Goal: Task Accomplishment & Management: Complete application form

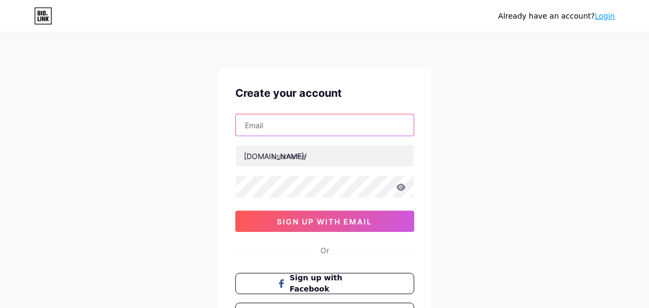
click at [361, 121] on input "text" at bounding box center [325, 124] width 178 height 21
click at [334, 119] on input "khanjamal56" at bounding box center [325, 124] width 178 height 21
type input "[EMAIL_ADDRESS][DOMAIN_NAME]"
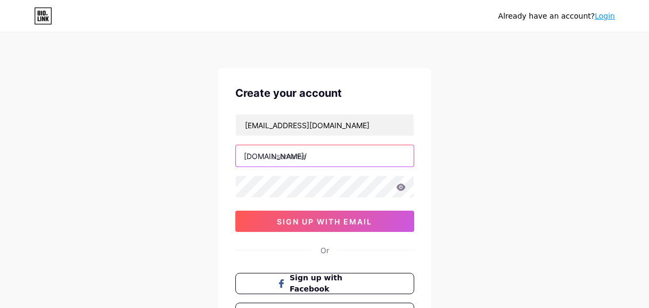
click at [332, 152] on input "text" at bounding box center [325, 155] width 178 height 21
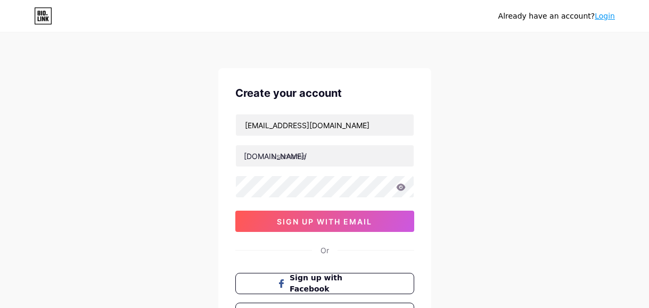
click at [417, 73] on div "Create your account khanjamal567897@gmail.com bio.link/ 0cAFcWeA537BIpjFV8mqJzH…" at bounding box center [324, 204] width 213 height 273
click at [415, 74] on div "Create your account khanjamal567897@gmail.com bio.link/ 0cAFcWeA537BIpjFV8mqJzH…" at bounding box center [324, 204] width 213 height 273
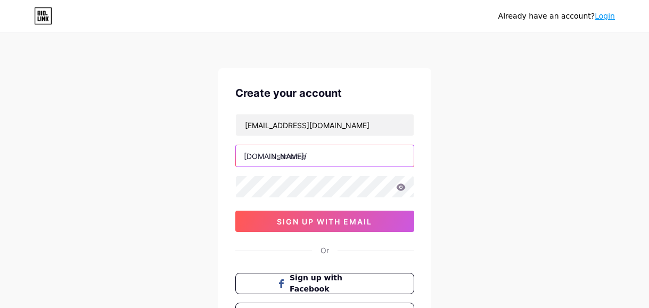
click at [325, 147] on input "text" at bounding box center [325, 155] width 178 height 21
paste input "https//www.purespectrum.com/"
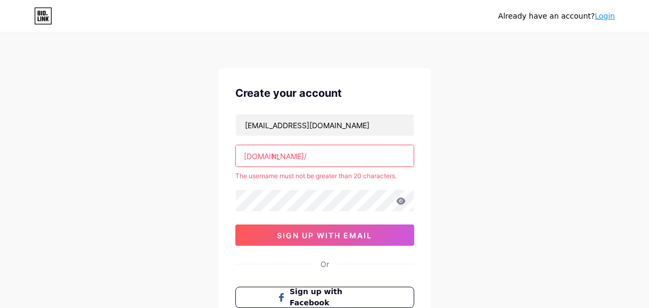
type input "h"
click at [406, 85] on div "Create your account khanjamal567897@gmail.com bio.link/ The username must not b…" at bounding box center [324, 211] width 213 height 287
click at [312, 157] on input "text" at bounding box center [325, 155] width 178 height 21
paste input "purespectrum"
type input "purespectrum"
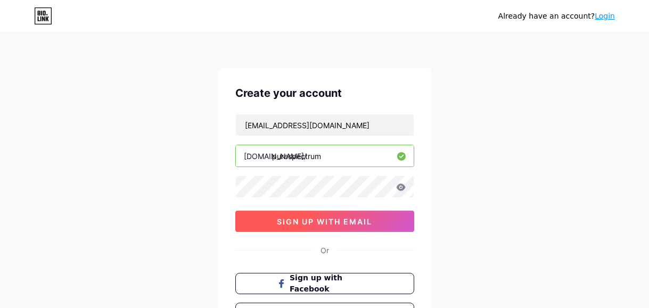
click at [334, 214] on button "sign up with email" at bounding box center [324, 221] width 179 height 21
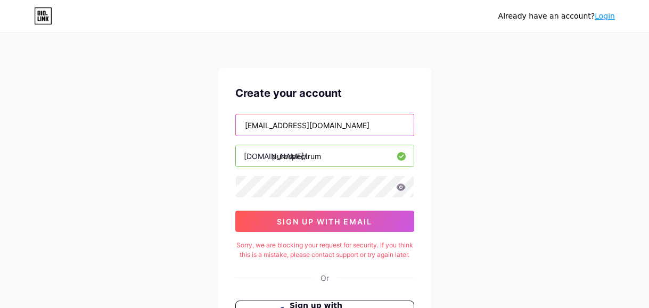
click at [370, 122] on input "[EMAIL_ADDRESS][DOMAIN_NAME]" at bounding box center [325, 124] width 178 height 21
type input "k"
click at [314, 130] on input "text" at bounding box center [325, 124] width 178 height 21
paste input "earthworm10307@aminating.com"
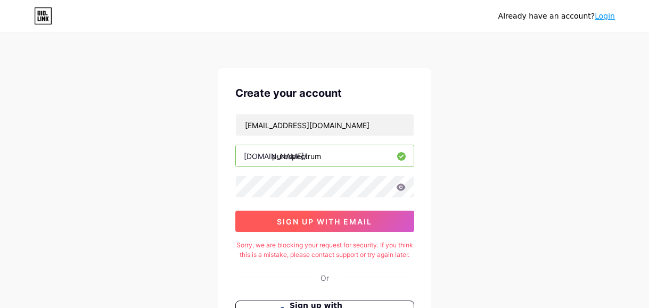
click at [358, 221] on span "sign up with email" at bounding box center [324, 221] width 95 height 9
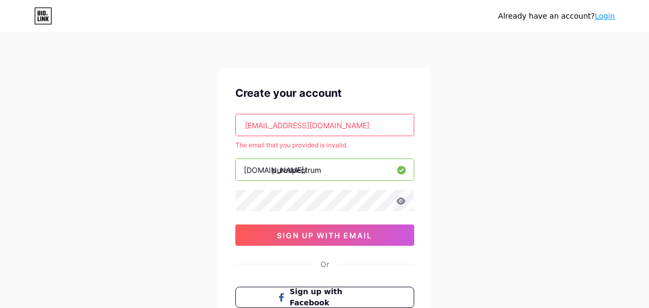
click at [383, 121] on input "earthworm10307@aminating.com" at bounding box center [325, 124] width 178 height 21
type input "e"
click at [372, 127] on input "text" at bounding box center [325, 124] width 178 height 21
type input "[EMAIL_ADDRESS][DOMAIN_NAME]"
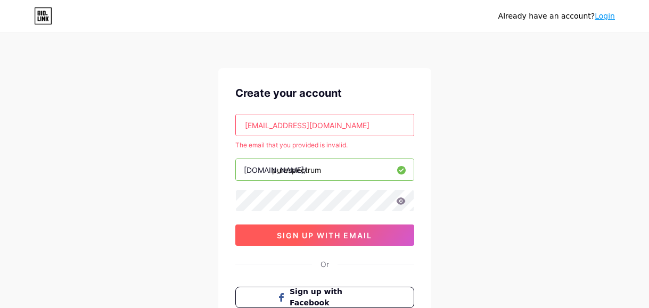
click at [341, 228] on button "sign up with email" at bounding box center [324, 235] width 179 height 21
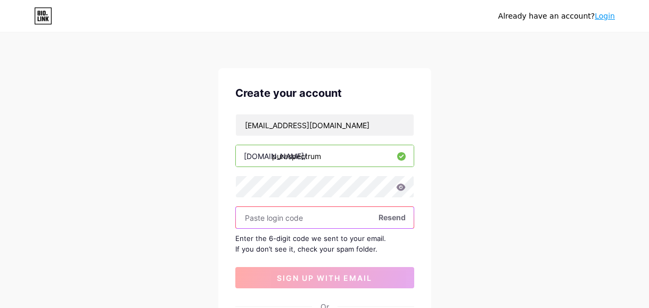
click at [302, 226] on input "text" at bounding box center [325, 217] width 178 height 21
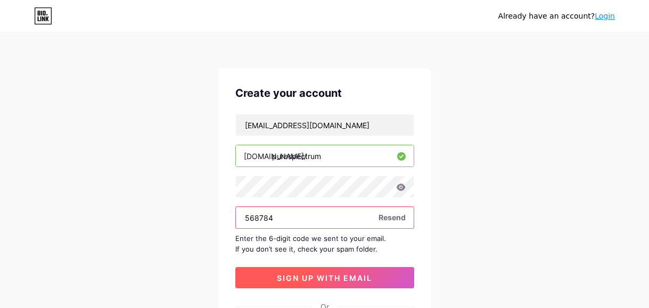
type input "568784"
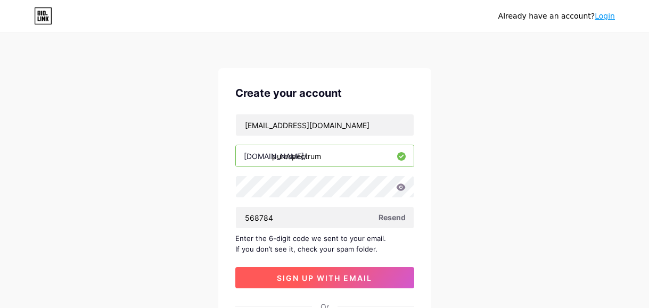
click at [304, 271] on button "sign up with email" at bounding box center [324, 277] width 179 height 21
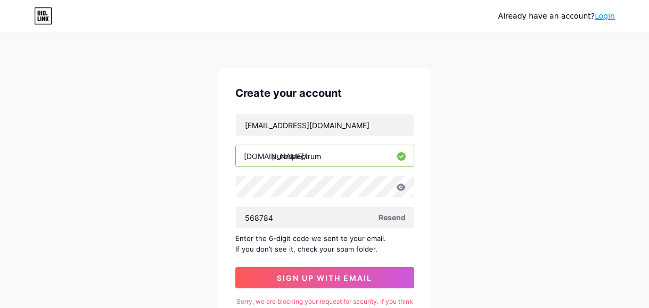
click at [552, 261] on div "Already have an account? Login Create your account khanjamal567897@gmail.com bi…" at bounding box center [324, 245] width 649 height 491
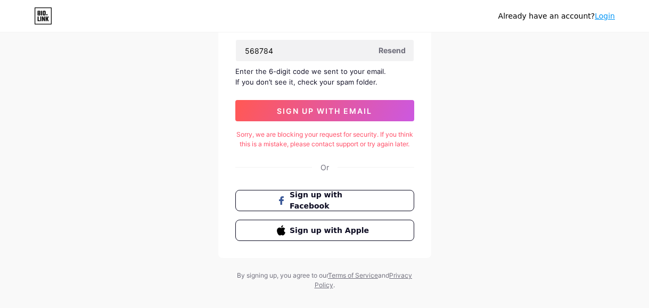
scroll to position [170, 0]
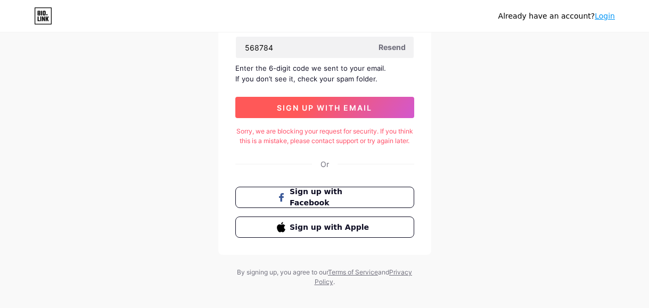
click at [355, 100] on button "sign up with email" at bounding box center [324, 107] width 179 height 21
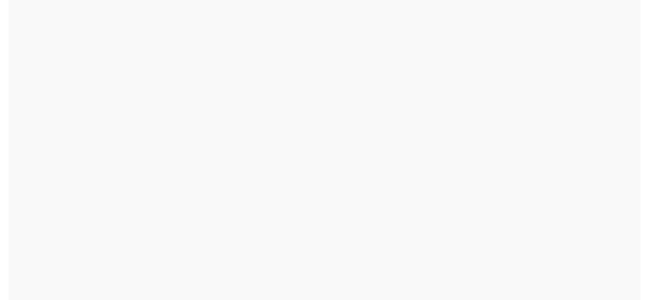
scroll to position [0, 0]
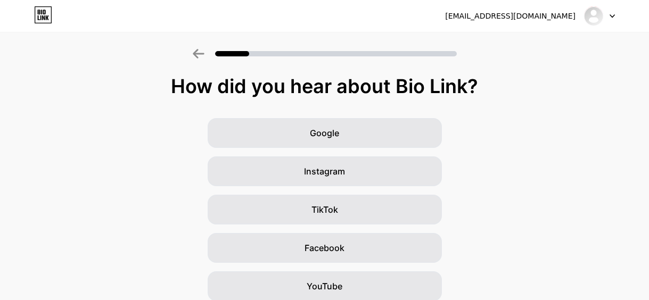
click at [613, 15] on icon at bounding box center [612, 16] width 4 height 3
click at [574, 94] on div "How did you hear about Bio Link?" at bounding box center [324, 86] width 638 height 21
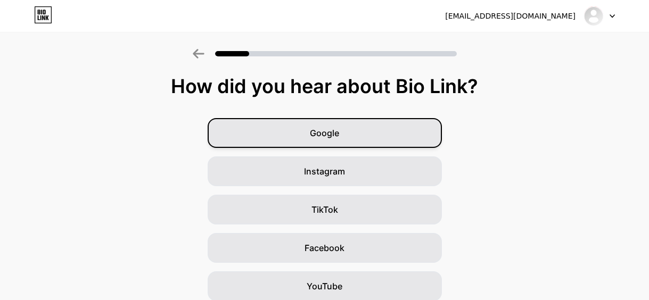
click at [390, 134] on div "Google" at bounding box center [324, 133] width 234 height 30
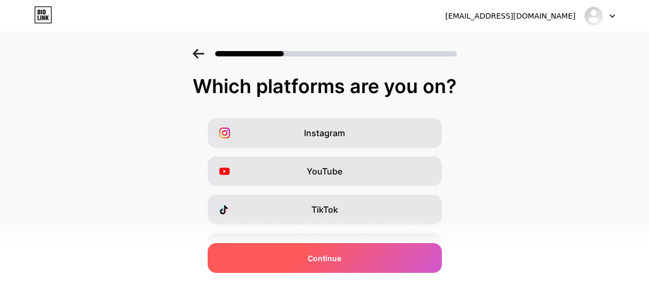
click at [381, 249] on div "Continue" at bounding box center [324, 258] width 234 height 30
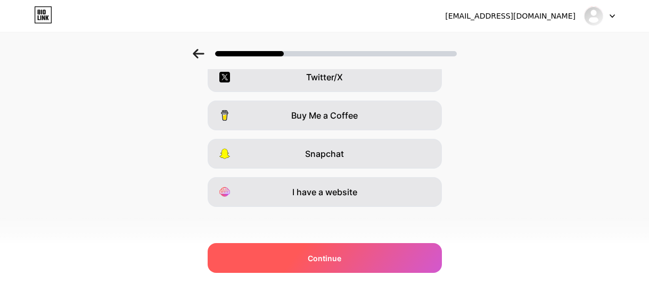
scroll to position [212, 0]
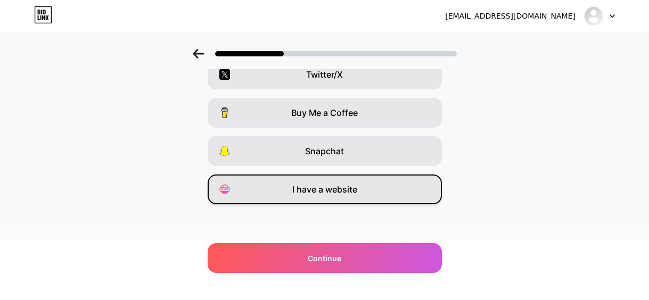
click at [371, 183] on div "I have a website" at bounding box center [324, 190] width 234 height 30
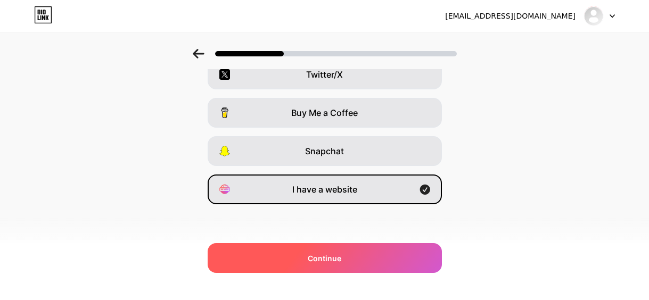
click at [371, 260] on div "Continue" at bounding box center [324, 258] width 234 height 30
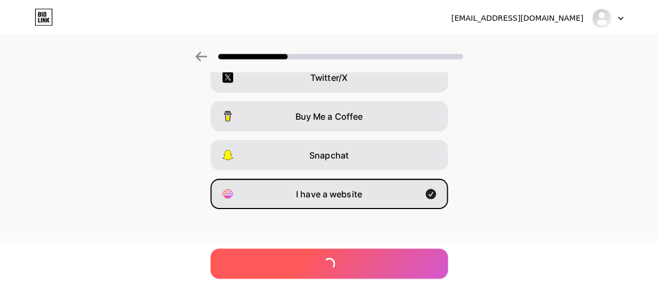
scroll to position [0, 0]
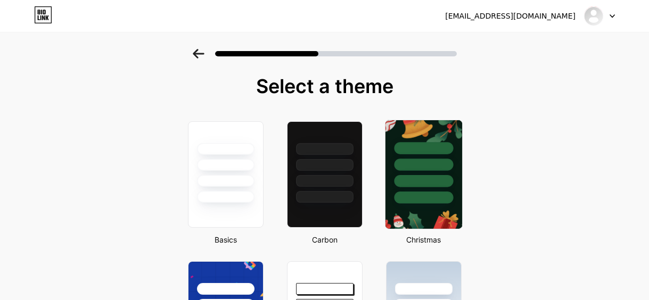
click at [421, 210] on img at bounding box center [423, 174] width 77 height 109
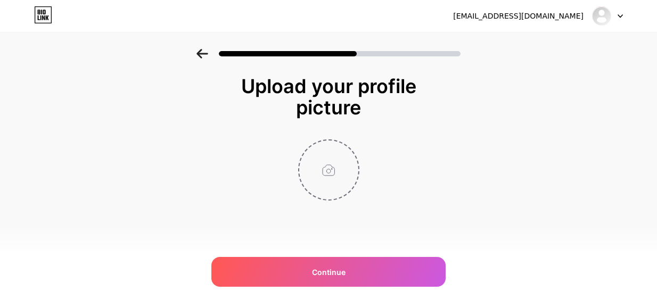
click at [327, 180] on input "file" at bounding box center [328, 169] width 59 height 59
type input "C:\fakepath\WhatsApp Image 2025-09-14 at 20.47.23_d506603e.jpg"
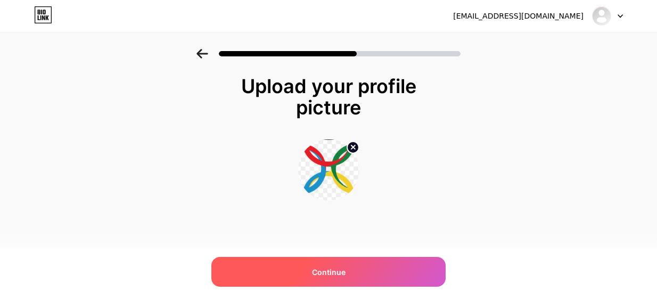
click at [343, 277] on span "Continue" at bounding box center [329, 272] width 34 height 11
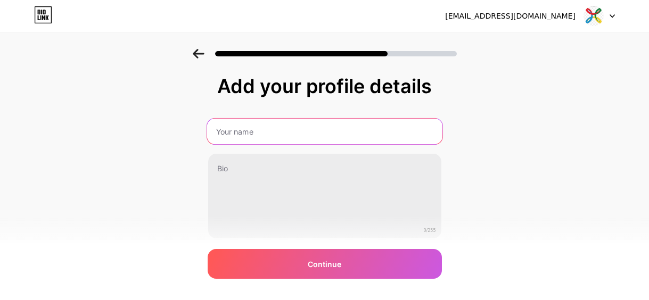
click at [279, 136] on input "text" at bounding box center [323, 132] width 235 height 26
type input "purespectrum"
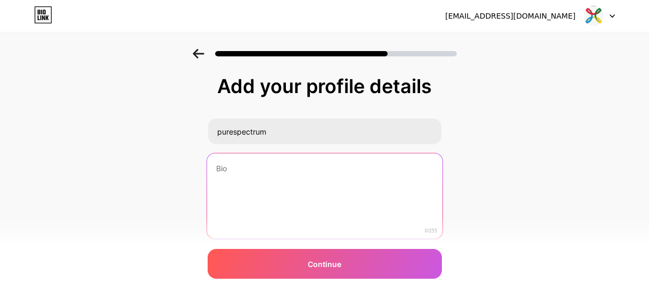
click at [263, 173] on textarea at bounding box center [323, 196] width 235 height 87
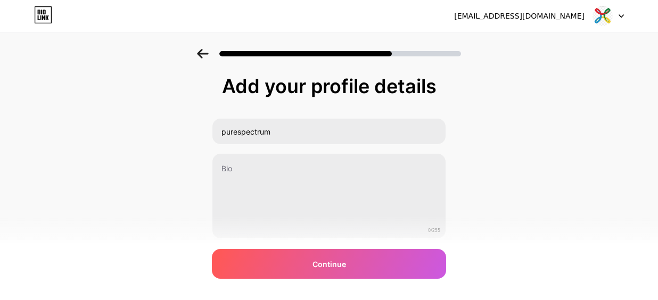
click at [561, 148] on div "Add your profile details purespectrum 0/255 Continue Error" at bounding box center [329, 170] width 658 height 243
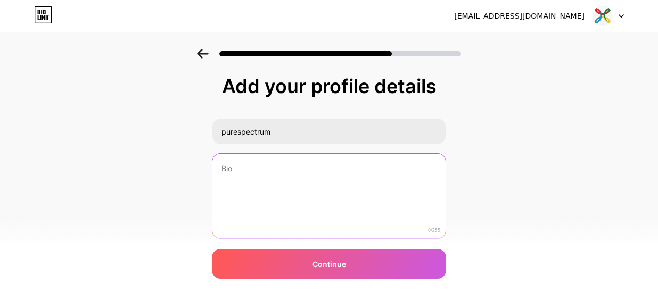
click at [261, 197] on textarea at bounding box center [328, 197] width 233 height 86
paste textarea "The PureSpectrum Marketplace Platform is the industry’s most innovative fieldin…"
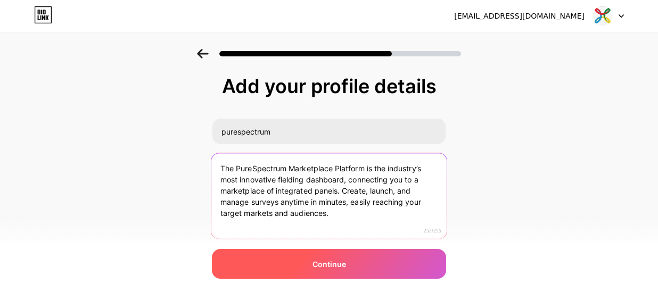
type textarea "The PureSpectrum Marketplace Platform is the industry’s most innovative fieldin…"
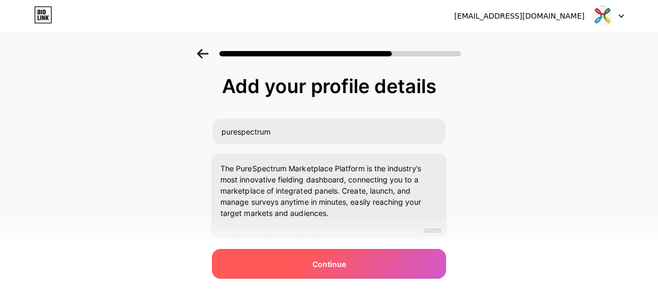
click at [351, 269] on div "Continue" at bounding box center [329, 264] width 234 height 30
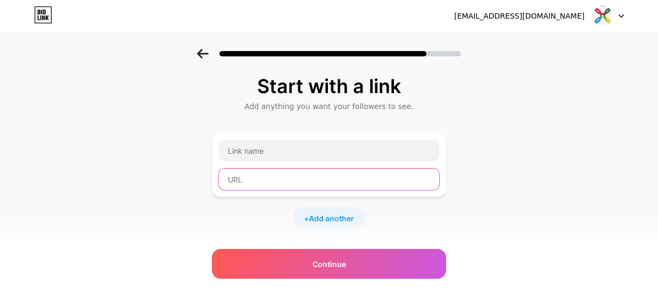
click at [277, 169] on input "text" at bounding box center [329, 179] width 220 height 21
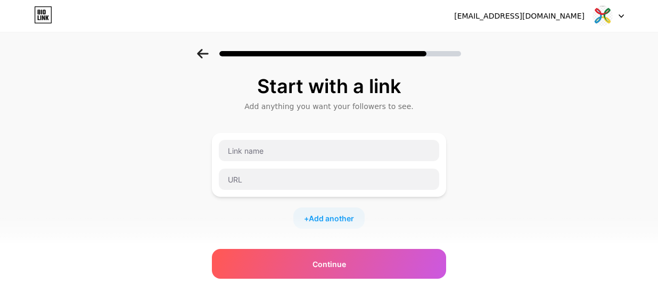
click at [267, 137] on div at bounding box center [329, 165] width 234 height 64
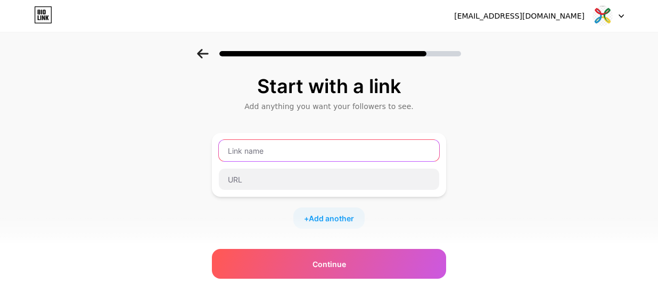
drag, startPoint x: 267, startPoint y: 137, endPoint x: 267, endPoint y: 145, distance: 7.4
click at [267, 145] on div at bounding box center [329, 165] width 234 height 64
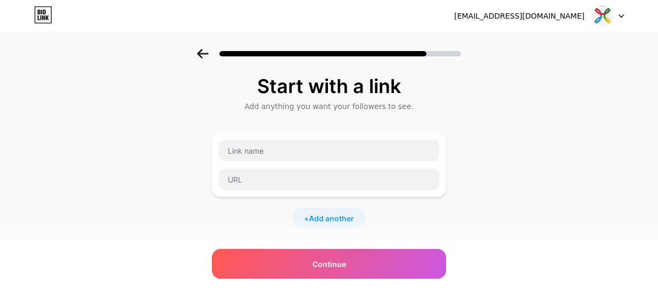
click at [416, 136] on div at bounding box center [329, 165] width 234 height 64
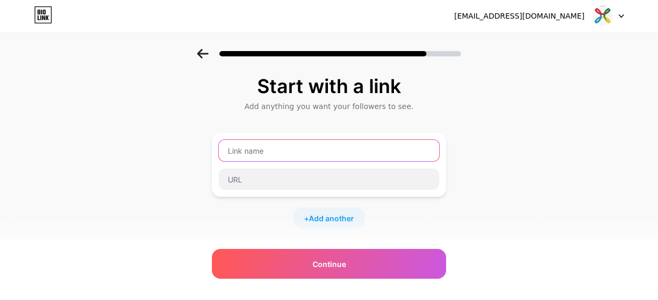
click at [378, 149] on input "text" at bounding box center [329, 150] width 220 height 21
paste input "research marketplace"
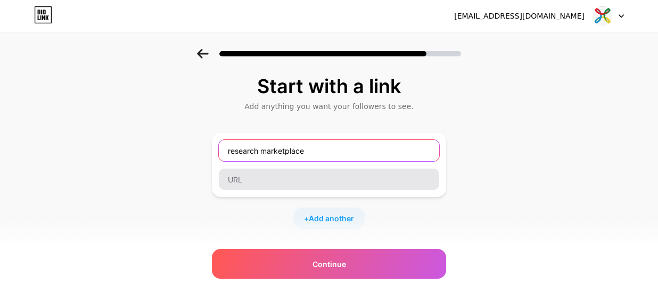
type input "research marketplace"
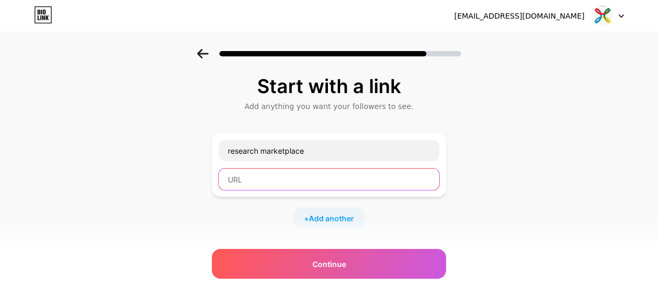
click at [334, 186] on input "text" at bounding box center [329, 179] width 220 height 21
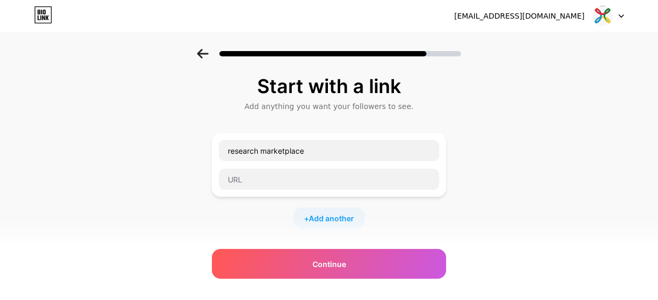
click at [450, 118] on div "Start with a link Add anything you want your followers to see. research marketp…" at bounding box center [329, 236] width 658 height 374
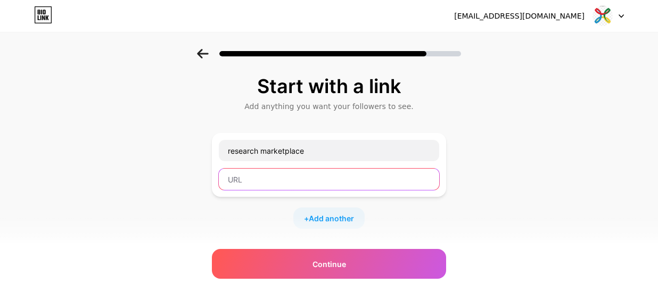
click at [306, 180] on input "text" at bounding box center [329, 179] width 220 height 21
paste input "https://www.purespectrum.com/"
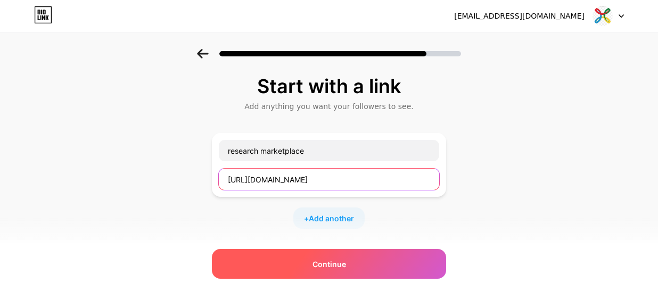
type input "https://www.purespectrum.com/"
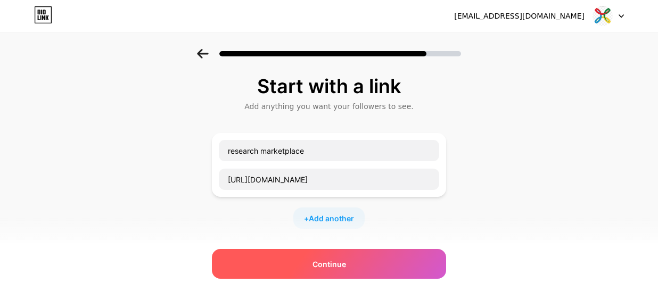
click at [309, 269] on div "Continue" at bounding box center [329, 264] width 234 height 30
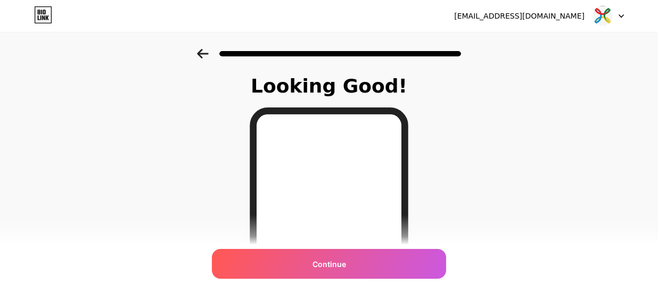
click at [309, 269] on div "Continue" at bounding box center [329, 264] width 234 height 30
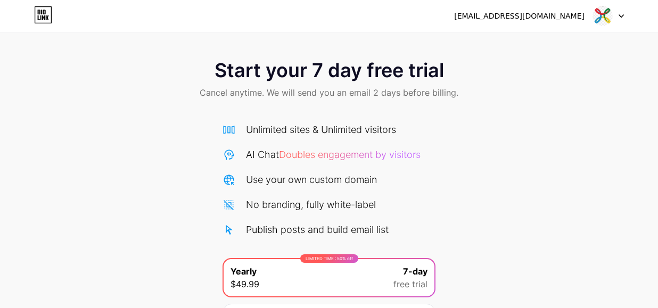
click at [617, 13] on div at bounding box center [608, 15] width 31 height 19
click at [563, 99] on div "Start your 7 day free trial Cancel anytime. We will send you an email 2 days be…" at bounding box center [329, 80] width 658 height 63
click at [579, 88] on div "Start your 7 day free trial Cancel anytime. We will send you an email 2 days be…" at bounding box center [329, 80] width 658 height 63
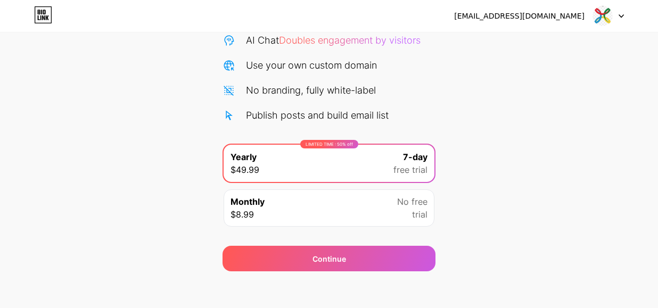
scroll to position [120, 0]
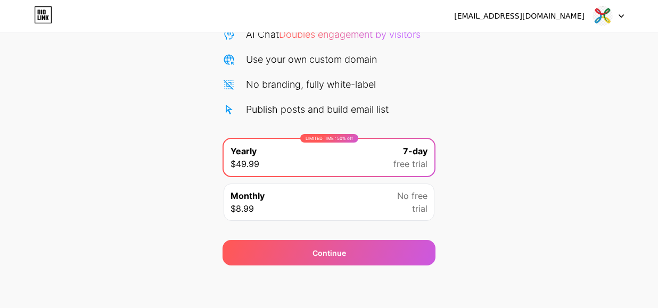
click at [555, 11] on div "[EMAIL_ADDRESS][DOMAIN_NAME]" at bounding box center [519, 16] width 130 height 11
drag, startPoint x: 529, startPoint y: 39, endPoint x: 528, endPoint y: -2, distance: 41.0
click at [528, 0] on html "khanjamal567897@gmail.com Logout Link Copied Start your 7 day free trial Cancel…" at bounding box center [329, 94] width 658 height 428
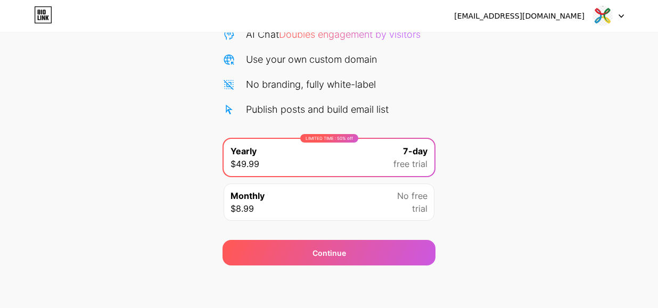
click at [623, 13] on div at bounding box center [608, 15] width 31 height 19
click at [611, 11] on img at bounding box center [602, 16] width 20 height 20
click at [605, 12] on img at bounding box center [602, 16] width 20 height 20
click at [211, 105] on div "Start your 7 day free trial Cancel anytime. We will send you an email 2 days be…" at bounding box center [329, 97] width 658 height 337
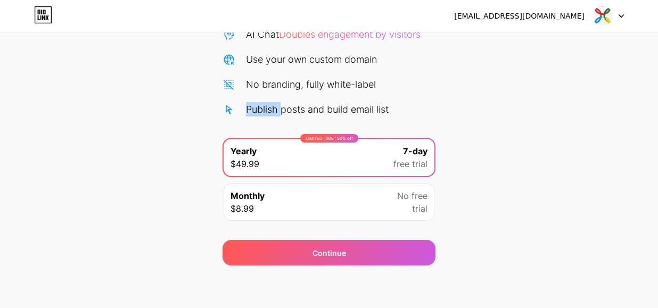
click at [211, 105] on div "Start your 7 day free trial Cancel anytime. We will send you an email 2 days be…" at bounding box center [329, 97] width 658 height 337
click at [149, 157] on div "Start your 7 day free trial Cancel anytime. We will send you an email 2 days be…" at bounding box center [329, 97] width 658 height 337
click at [286, 203] on div "Monthly $8.99 No free trial" at bounding box center [328, 202] width 211 height 37
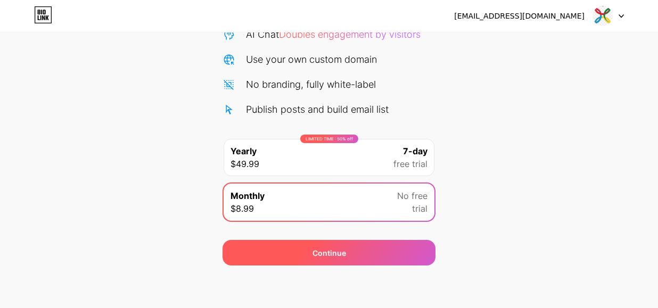
click at [295, 252] on div "Continue" at bounding box center [328, 253] width 213 height 26
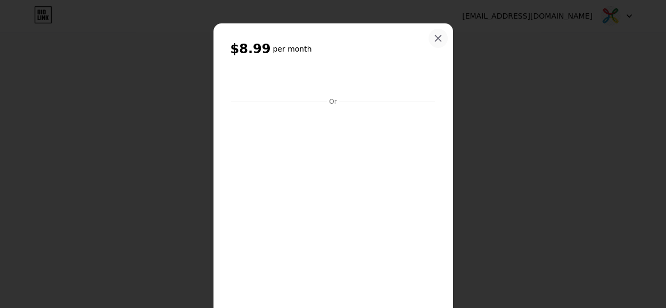
click at [435, 37] on icon at bounding box center [438, 39] width 6 height 6
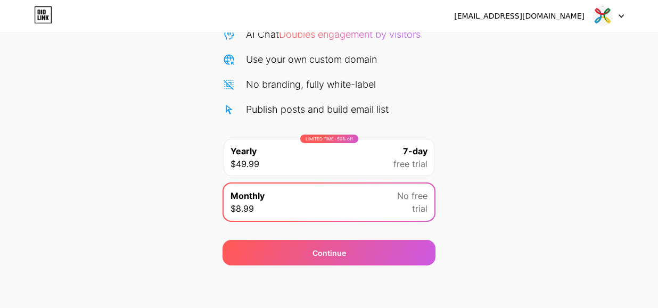
click at [204, 62] on div "Start your 7 day free trial Cancel anytime. We will send you an email 2 days be…" at bounding box center [329, 97] width 658 height 337
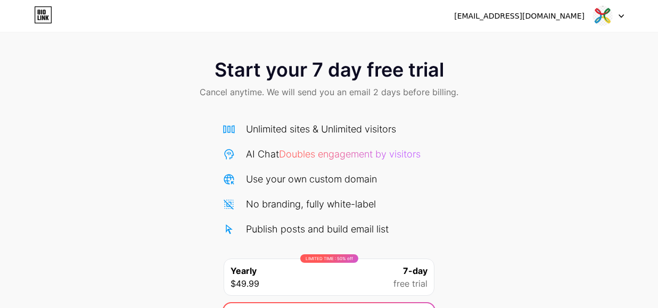
scroll to position [0, 0]
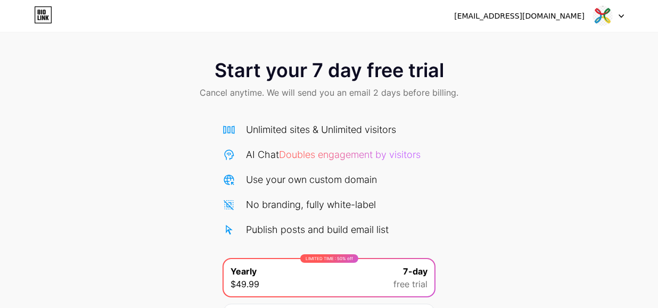
click at [648, 155] on div "Start your 7 day free trial Cancel anytime. We will send you an email 2 days be…" at bounding box center [329, 217] width 658 height 337
click at [583, 149] on div "Start your 7 day free trial Cancel anytime. We will send you an email 2 days be…" at bounding box center [329, 217] width 658 height 337
click at [46, 13] on icon at bounding box center [43, 14] width 18 height 17
click at [542, 91] on div "Start your 7 day free trial Cancel anytime. We will send you an email 2 days be…" at bounding box center [329, 80] width 658 height 63
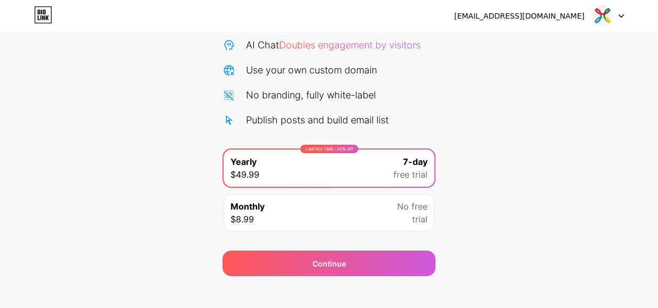
scroll to position [120, 0]
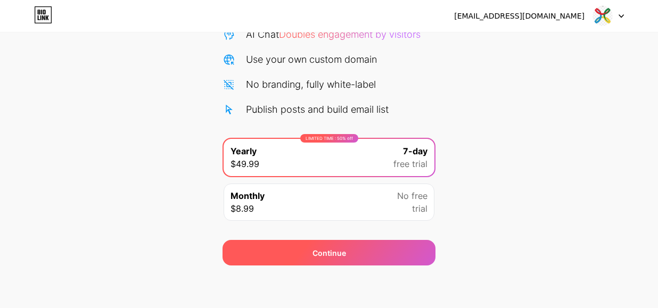
click at [364, 249] on div "Continue" at bounding box center [328, 253] width 213 height 26
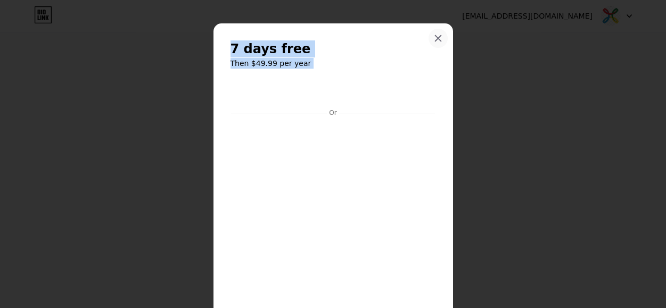
drag, startPoint x: 441, startPoint y: 89, endPoint x: 433, endPoint y: 39, distance: 51.2
click at [433, 39] on div "7 days free Then $49.99 per year Or Start trial" at bounding box center [332, 214] width 239 height 382
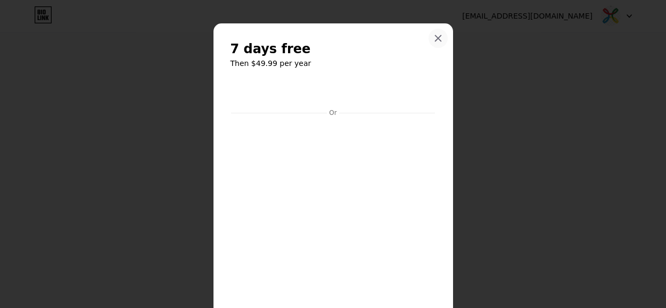
click at [432, 32] on div at bounding box center [437, 38] width 19 height 19
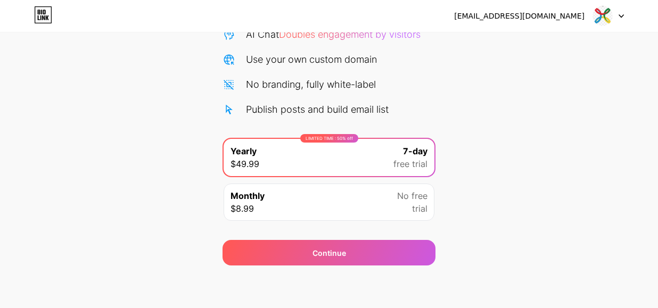
click at [612, 15] on img at bounding box center [602, 16] width 20 height 20
click at [572, 47] on li "Logout" at bounding box center [557, 43] width 132 height 29
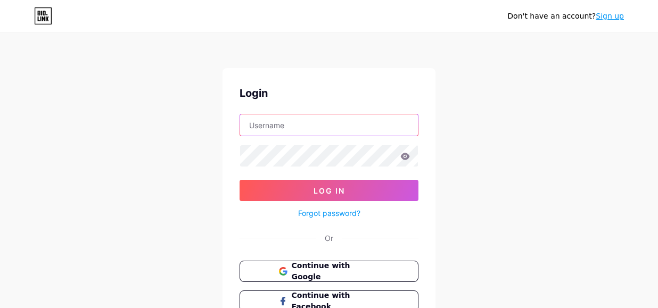
type input "[EMAIL_ADDRESS][DOMAIN_NAME]"
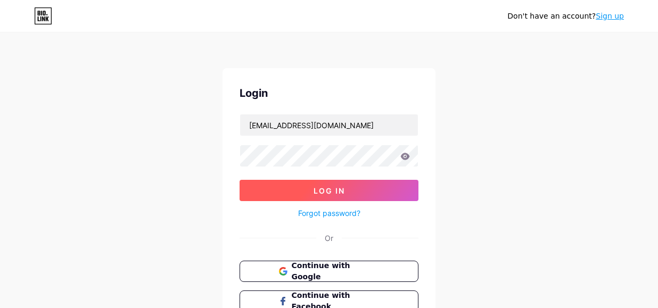
click at [373, 182] on button "Log In" at bounding box center [328, 190] width 179 height 21
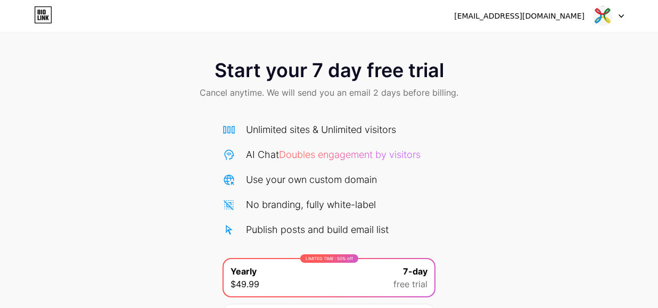
click at [455, 150] on div "Start your 7 day free trial Cancel anytime. We will send you an email 2 days be…" at bounding box center [329, 217] width 658 height 337
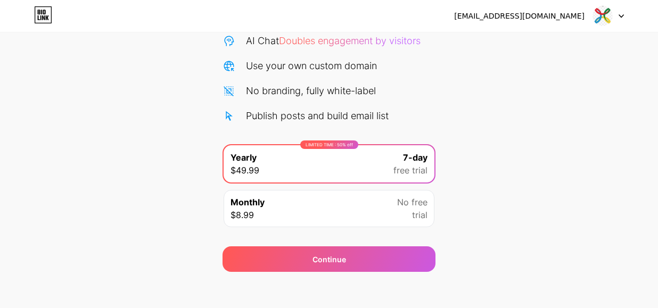
scroll to position [120, 0]
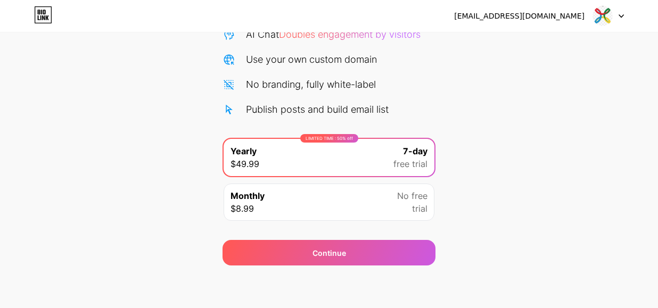
drag, startPoint x: 4, startPoint y: 19, endPoint x: 22, endPoint y: 16, distance: 18.9
click at [22, 16] on div "khanjamal567897@gmail.com Logout" at bounding box center [329, 15] width 658 height 19
click at [44, 12] on icon at bounding box center [43, 14] width 18 height 17
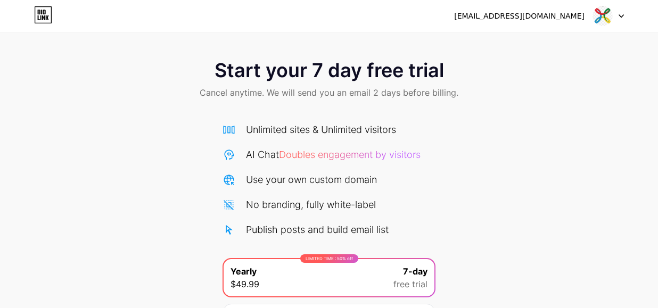
click at [596, 14] on img at bounding box center [602, 16] width 20 height 20
click at [618, 16] on icon at bounding box center [620, 16] width 5 height 4
click at [622, 16] on icon at bounding box center [621, 16] width 4 height 3
click at [559, 13] on div "[EMAIL_ADDRESS][DOMAIN_NAME]" at bounding box center [519, 16] width 130 height 11
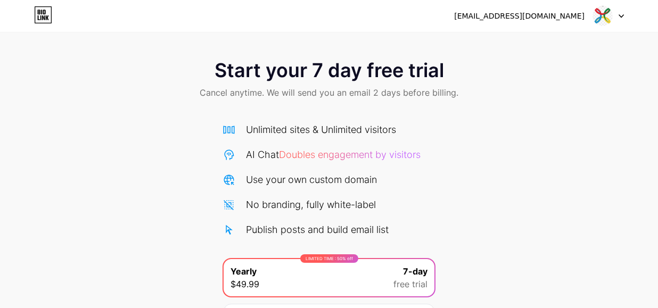
click at [554, 20] on div "[EMAIL_ADDRESS][DOMAIN_NAME]" at bounding box center [519, 16] width 130 height 11
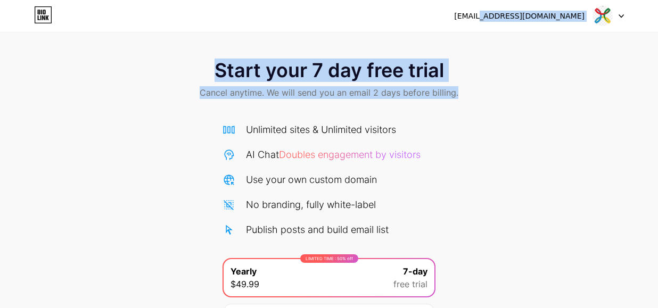
drag, startPoint x: 509, startPoint y: 23, endPoint x: 643, endPoint y: 54, distance: 137.6
click at [643, 54] on div "khanjamal567897@gmail.com Logout Link Copied Start your 7 day free trial Cancel…" at bounding box center [329, 193] width 658 height 386
click at [620, 67] on div "Start your 7 day free trial Cancel anytime. We will send you an email 2 days be…" at bounding box center [329, 80] width 658 height 63
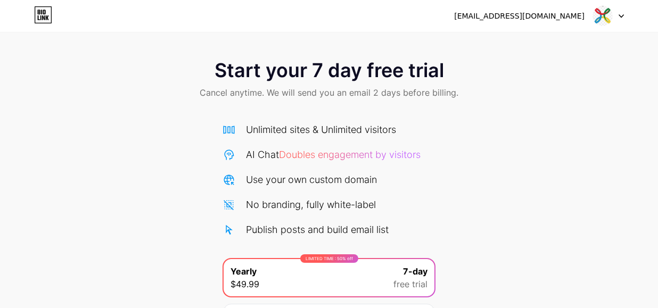
click at [604, 19] on img at bounding box center [602, 16] width 20 height 20
click at [537, 190] on div "Start your 7 day free trial Cancel anytime. We will send you an email 2 days be…" at bounding box center [329, 217] width 658 height 337
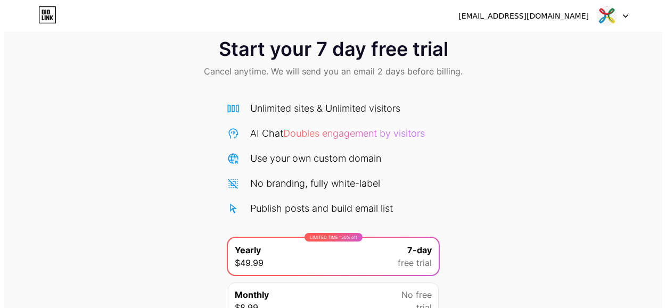
scroll to position [64, 0]
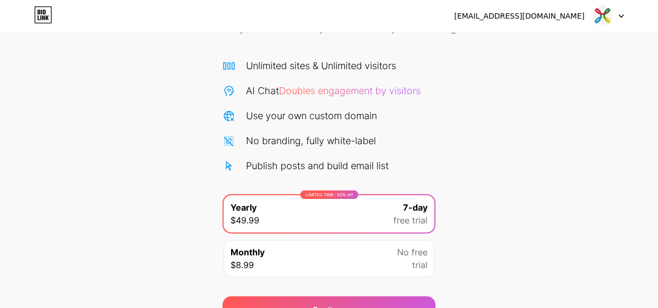
click at [408, 212] on span "7-day" at bounding box center [415, 207] width 24 height 13
click at [408, 306] on div "Continue" at bounding box center [328, 309] width 213 height 26
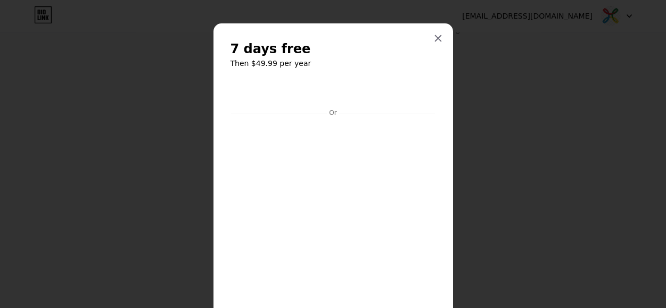
click at [442, 140] on div "7 days free Then $49.99 per year Or Start trial" at bounding box center [332, 214] width 239 height 382
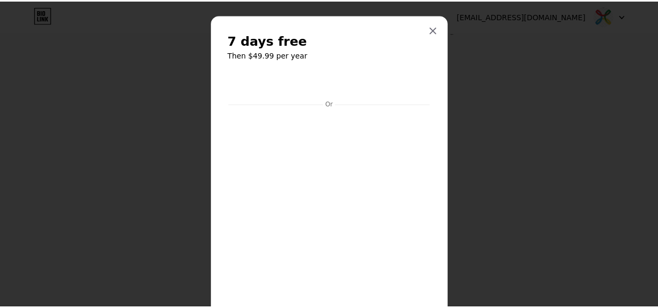
scroll to position [0, 0]
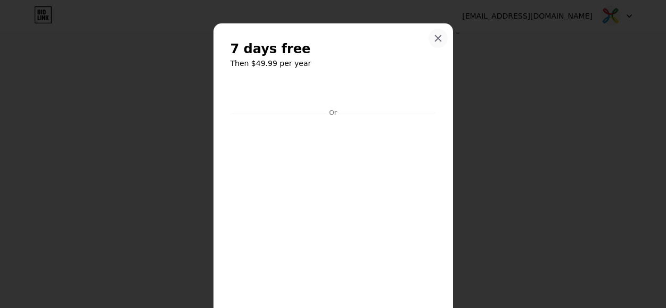
click at [434, 38] on icon at bounding box center [438, 38] width 9 height 9
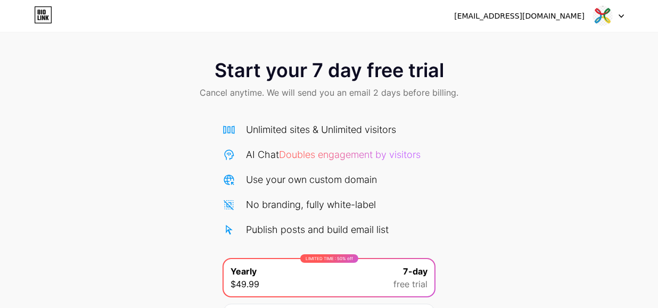
click at [621, 11] on div at bounding box center [608, 15] width 31 height 19
click at [591, 33] on li "Logout" at bounding box center [557, 43] width 132 height 29
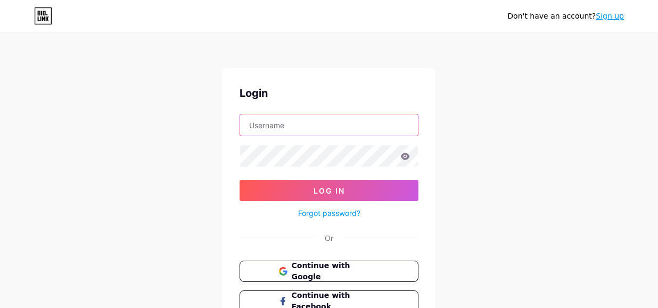
type input "[EMAIL_ADDRESS][DOMAIN_NAME]"
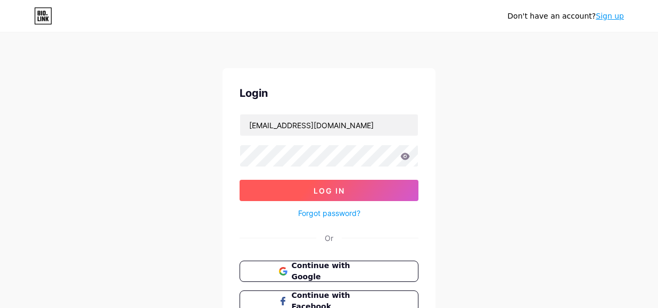
click at [338, 186] on span "Log In" at bounding box center [328, 190] width 31 height 9
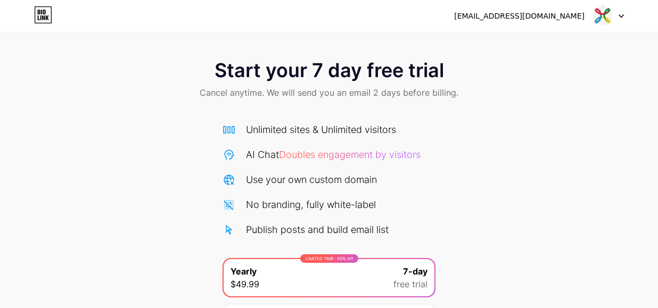
click at [339, 151] on span "Doubles engagement by visitors" at bounding box center [350, 154] width 142 height 11
click at [339, 154] on span "Doubles engagement by visitors" at bounding box center [350, 154] width 142 height 11
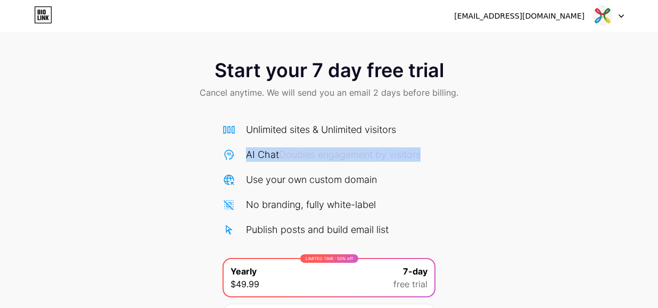
click at [339, 154] on span "Doubles engagement by visitors" at bounding box center [350, 154] width 142 height 11
click at [362, 161] on div "AI Chat Doubles engagement by visitors" at bounding box center [333, 154] width 175 height 14
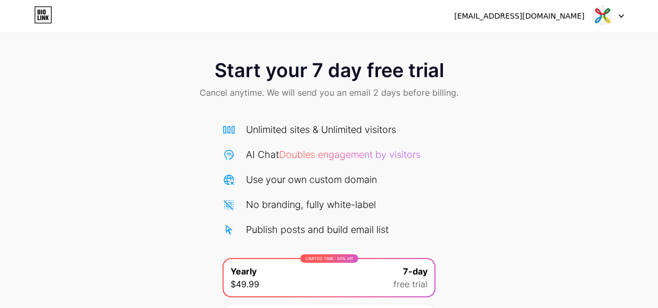
click at [434, 194] on div "Unlimited sites & Unlimited visitors AI Chat Doubles engagement by visitors Use…" at bounding box center [328, 179] width 213 height 114
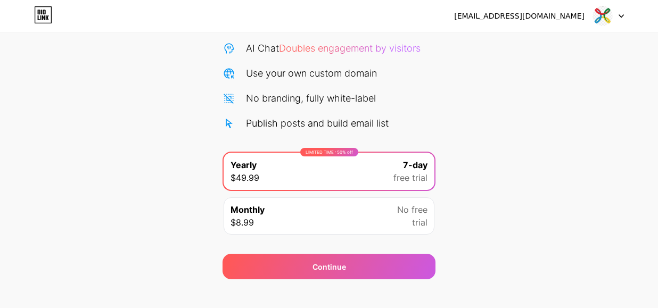
scroll to position [85, 0]
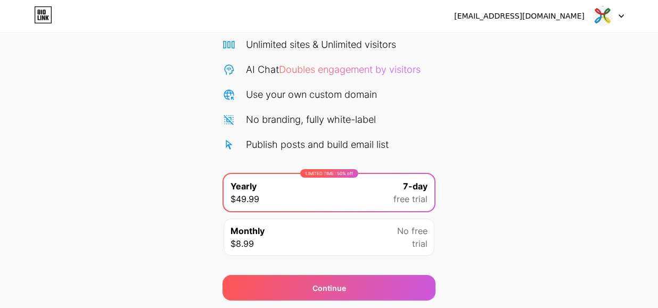
click at [573, 17] on div "[EMAIL_ADDRESS][DOMAIN_NAME]" at bounding box center [519, 16] width 130 height 11
click at [19, 10] on div "khanjamal567897@gmail.com Logout" at bounding box center [329, 15] width 658 height 19
click at [47, 9] on icon at bounding box center [43, 14] width 18 height 17
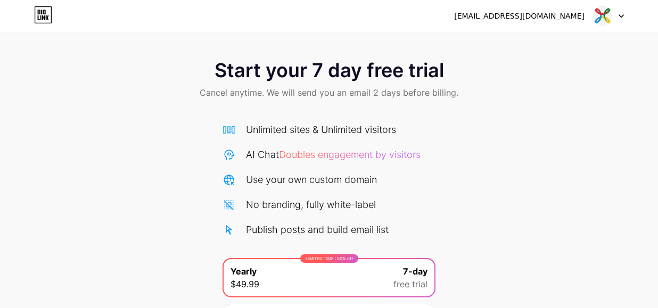
click at [47, 9] on icon at bounding box center [43, 14] width 18 height 17
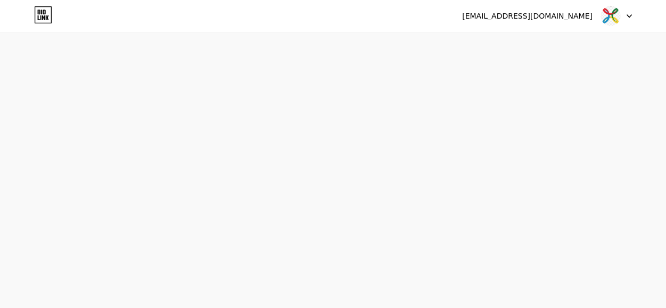
click at [146, 87] on div "khanjamal567897@gmail.com Logout Link Copied Start your 7 day free trial Cancel…" at bounding box center [333, 154] width 666 height 308
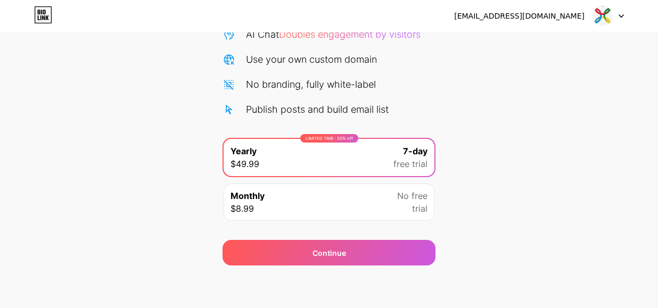
scroll to position [99, 0]
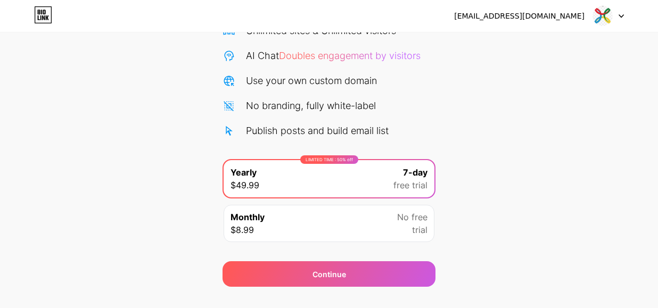
click at [620, 11] on div at bounding box center [608, 15] width 31 height 19
click at [512, 48] on li "Logout" at bounding box center [557, 43] width 132 height 29
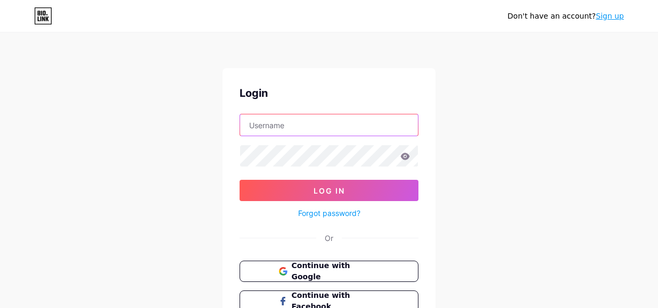
type input "[EMAIL_ADDRESS][DOMAIN_NAME]"
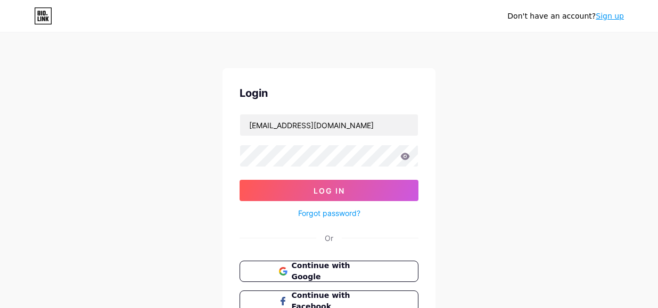
click at [512, 38] on div "Don't have an account? Sign up Login khanjamal567897@gmail.com Log In Forgot pa…" at bounding box center [329, 196] width 658 height 393
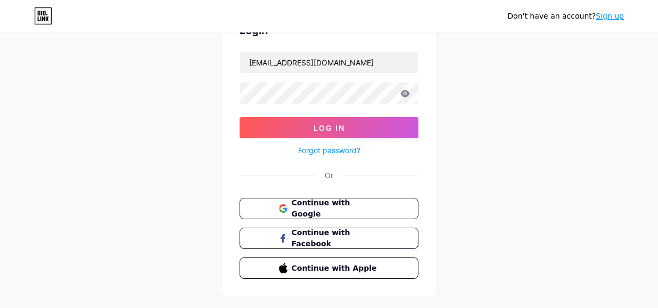
scroll to position [41, 0]
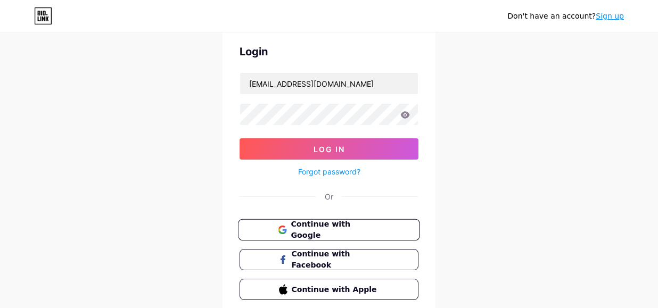
click at [317, 227] on span "Continue with Google" at bounding box center [334, 230] width 89 height 23
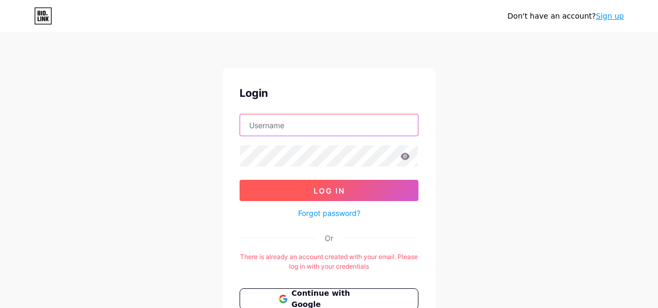
type input "[EMAIL_ADDRESS][DOMAIN_NAME]"
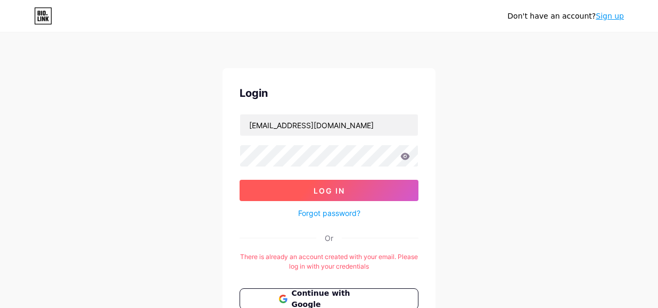
click at [376, 195] on button "Log In" at bounding box center [328, 190] width 179 height 21
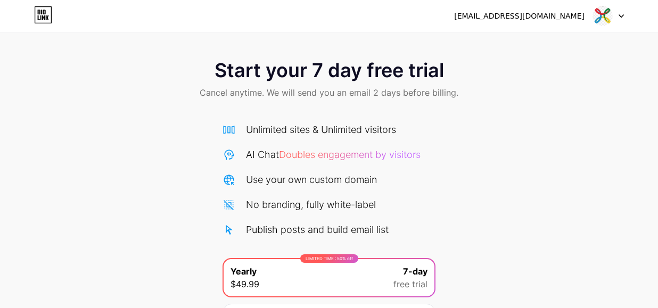
click at [494, 158] on div "Start your 7 day free trial Cancel anytime. We will send you an email 2 days be…" at bounding box center [329, 217] width 658 height 337
click at [605, 10] on img at bounding box center [602, 16] width 20 height 20
click at [586, 93] on div "Start your 7 day free trial Cancel anytime. We will send you an email 2 days be…" at bounding box center [329, 80] width 658 height 63
click at [185, 129] on div "Start your 7 day free trial Cancel anytime. We will send you an email 2 days be…" at bounding box center [329, 217] width 658 height 337
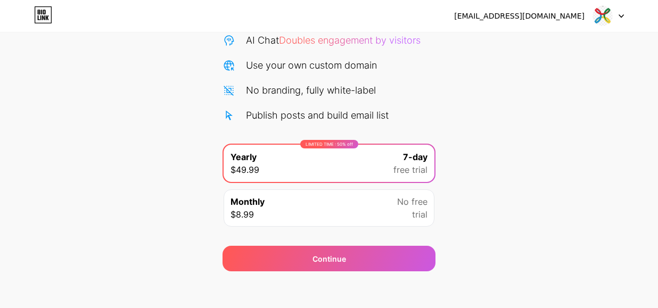
scroll to position [120, 0]
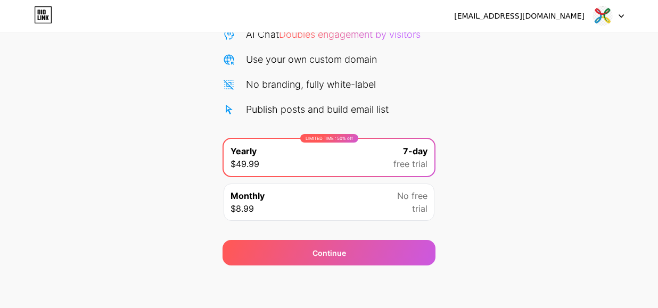
click at [297, 157] on div "LIMITED TIME : 50% off Yearly $49.99 7-day free trial" at bounding box center [328, 157] width 211 height 37
click at [292, 122] on div "Unlimited sites & Unlimited visitors AI Chat Doubles engagement by visitors Use…" at bounding box center [328, 114] width 213 height 225
click at [290, 203] on div "Monthly $8.99 No free trial" at bounding box center [328, 202] width 211 height 37
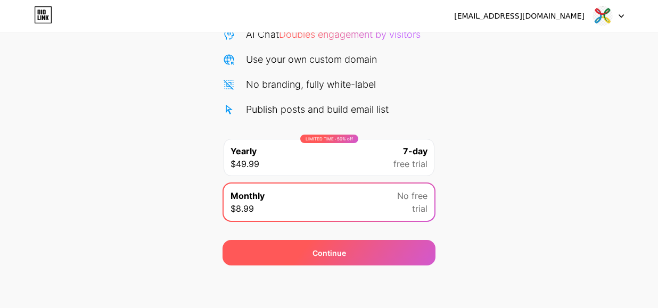
click at [292, 245] on div "Continue" at bounding box center [328, 253] width 213 height 26
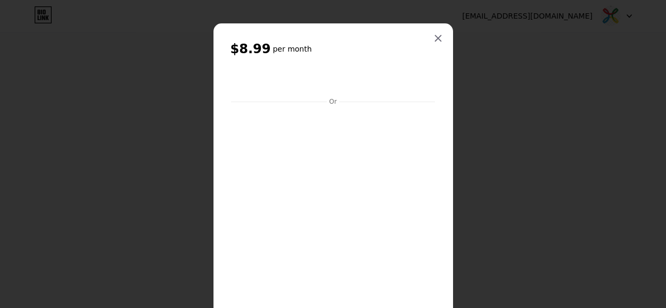
click at [507, 4] on div at bounding box center [333, 154] width 666 height 308
